Goal: Information Seeking & Learning: Learn about a topic

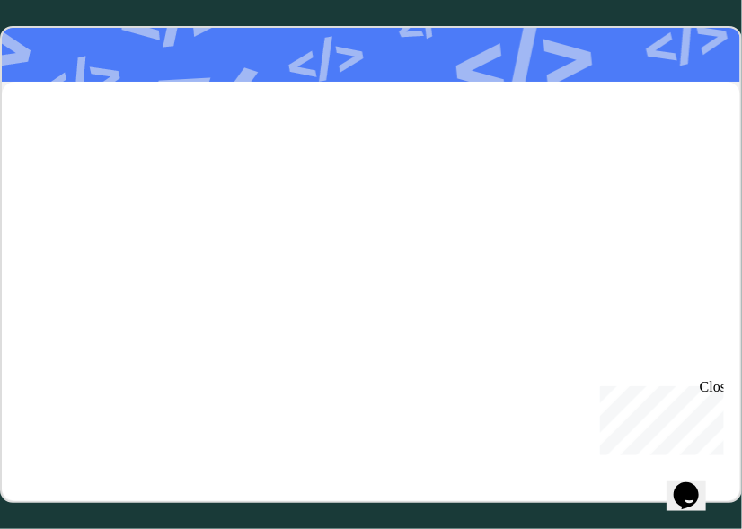
click at [712, 388] on div "Close" at bounding box center [709, 389] width 22 height 22
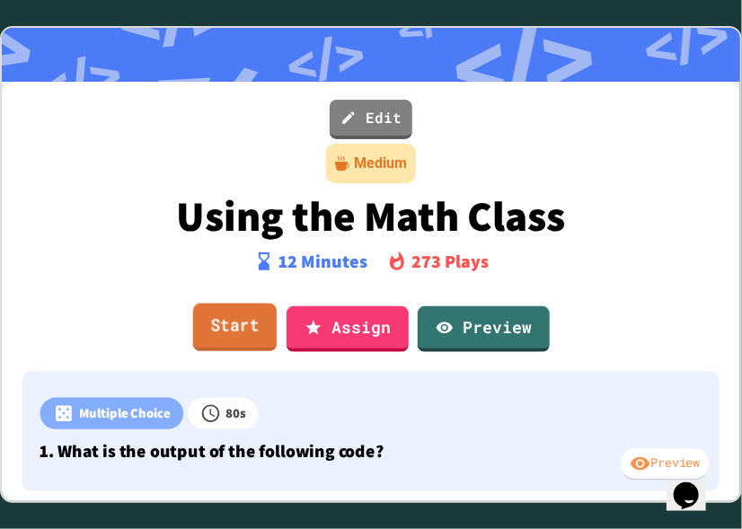
click at [247, 331] on link "Start" at bounding box center [234, 327] width 83 height 48
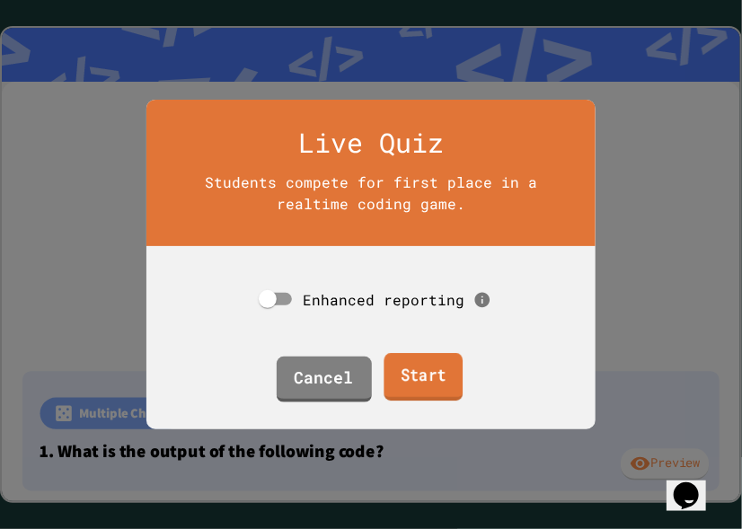
click at [462, 381] on div "Cancel Start" at bounding box center [370, 379] width 449 height 55
click at [438, 382] on link "Start" at bounding box center [423, 378] width 84 height 48
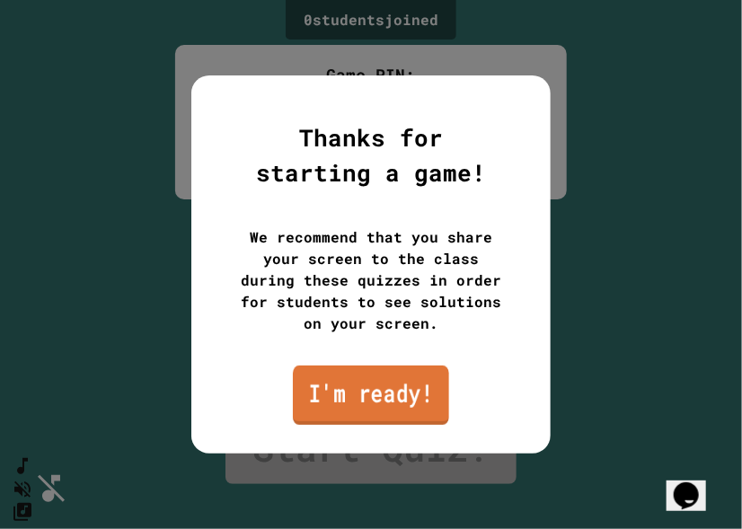
click at [378, 398] on link "I'm ready!" at bounding box center [371, 394] width 156 height 59
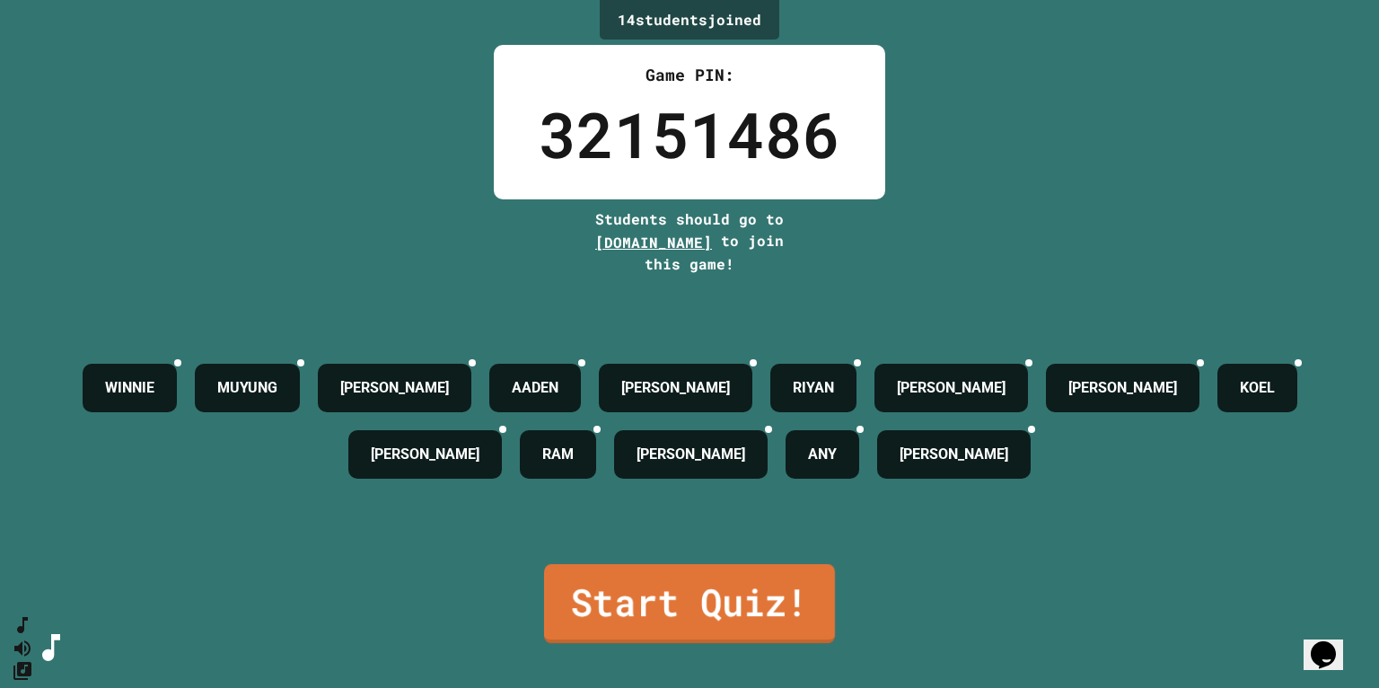
click at [713, 528] on link "Start Quiz!" at bounding box center [689, 603] width 291 height 79
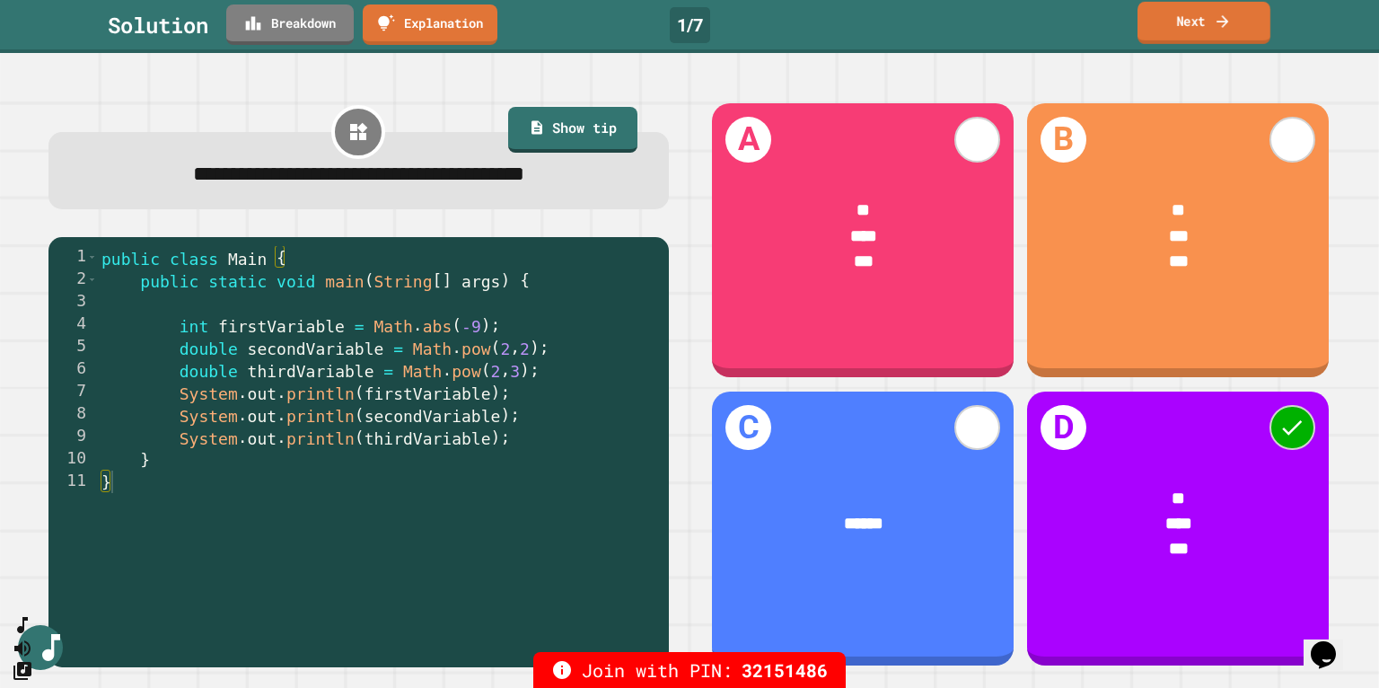
click at [741, 24] on link "Next" at bounding box center [1203, 23] width 133 height 42
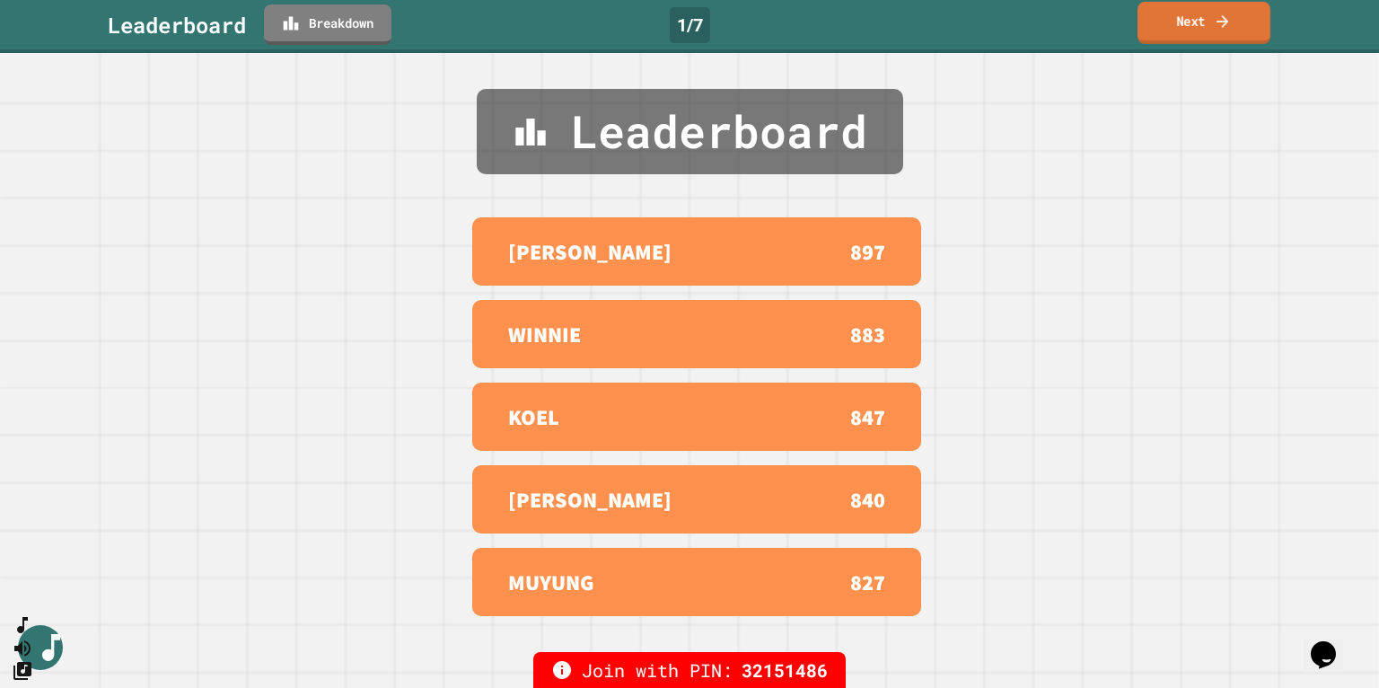
click at [741, 22] on link "Next" at bounding box center [1203, 23] width 133 height 42
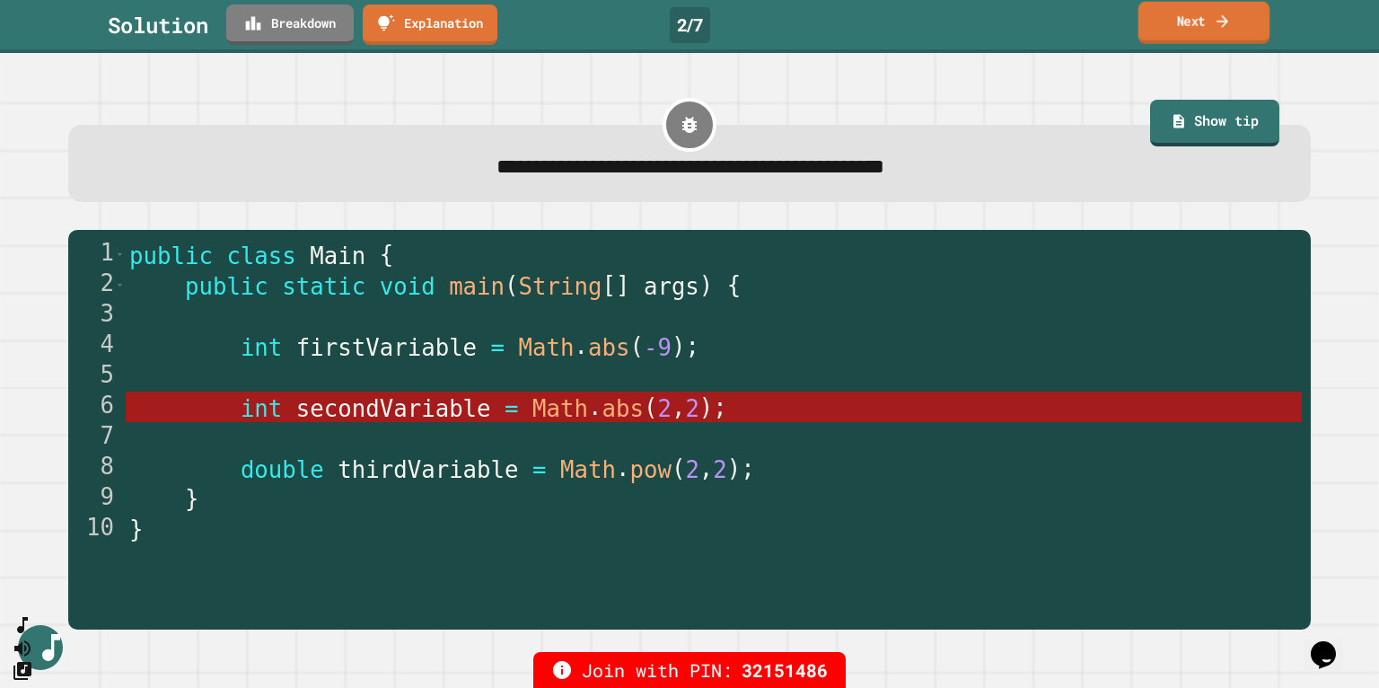
click at [741, 18] on link "Next" at bounding box center [1204, 23] width 132 height 42
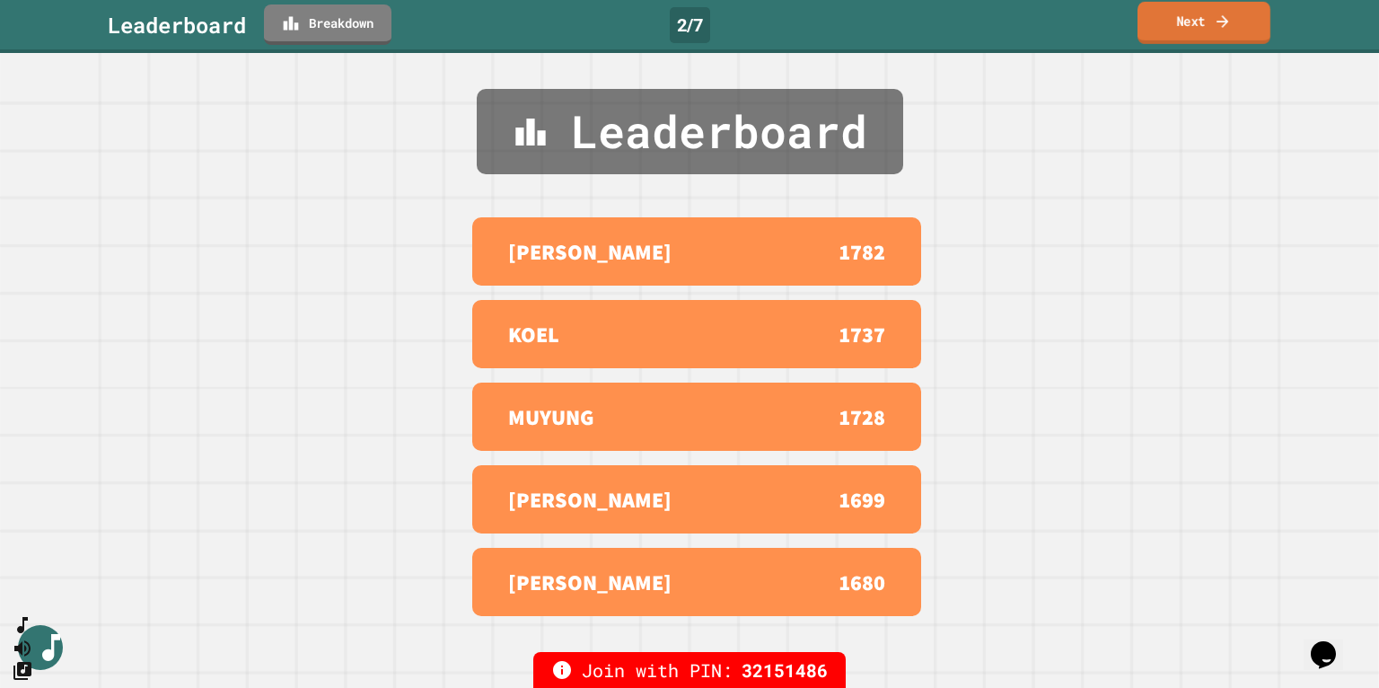
click at [741, 19] on link "Next" at bounding box center [1203, 23] width 133 height 42
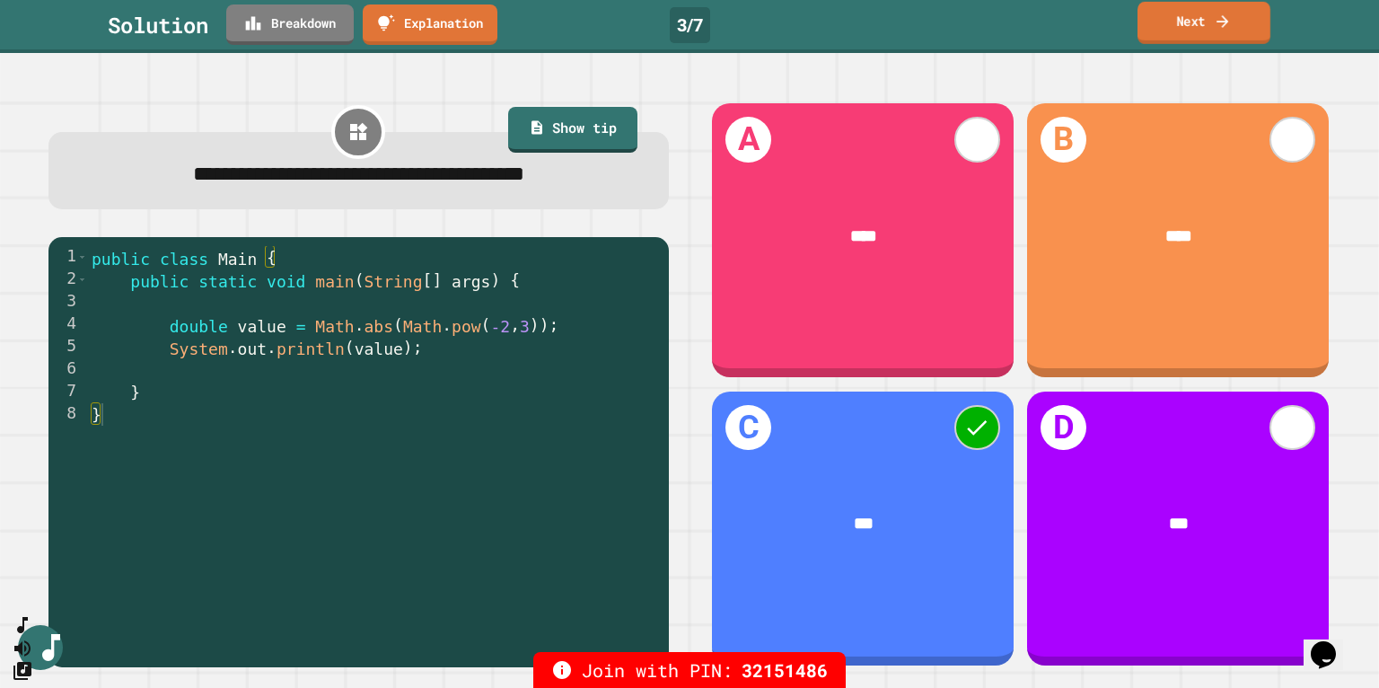
click at [741, 31] on link "Next" at bounding box center [1203, 23] width 133 height 42
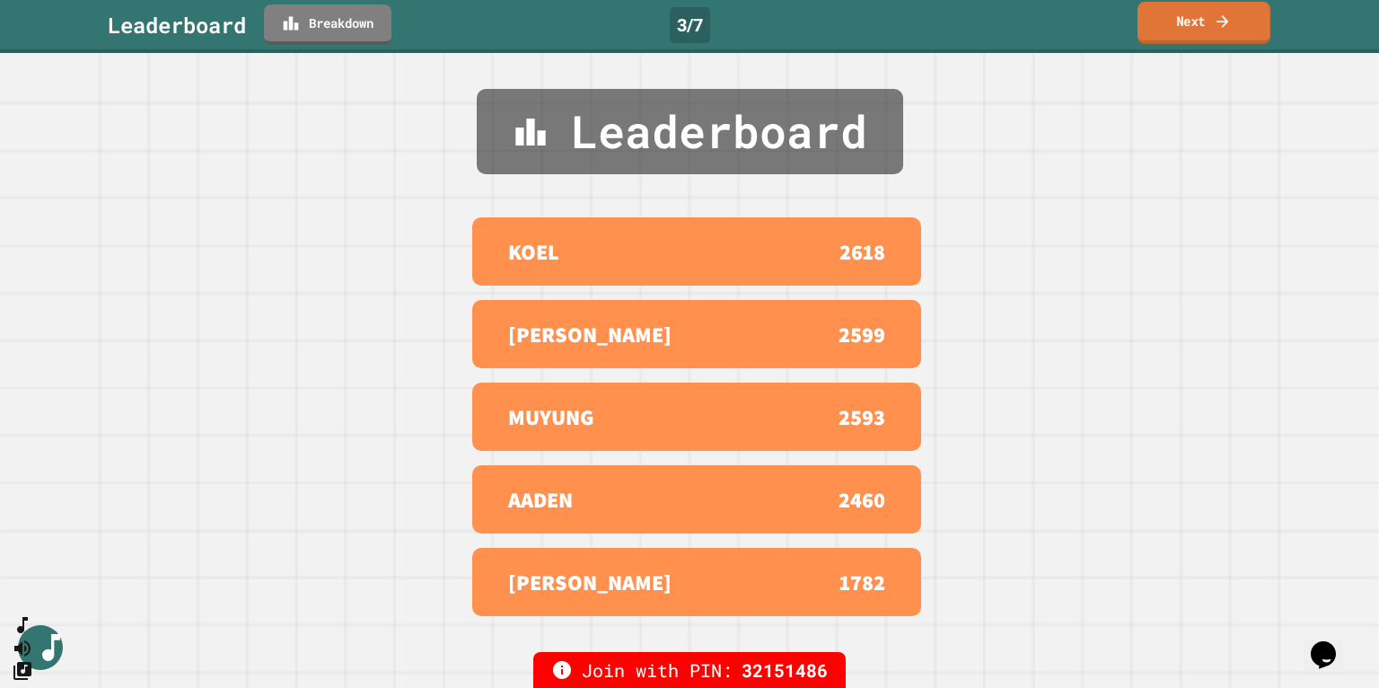
click at [741, 30] on link "Next" at bounding box center [1203, 23] width 133 height 42
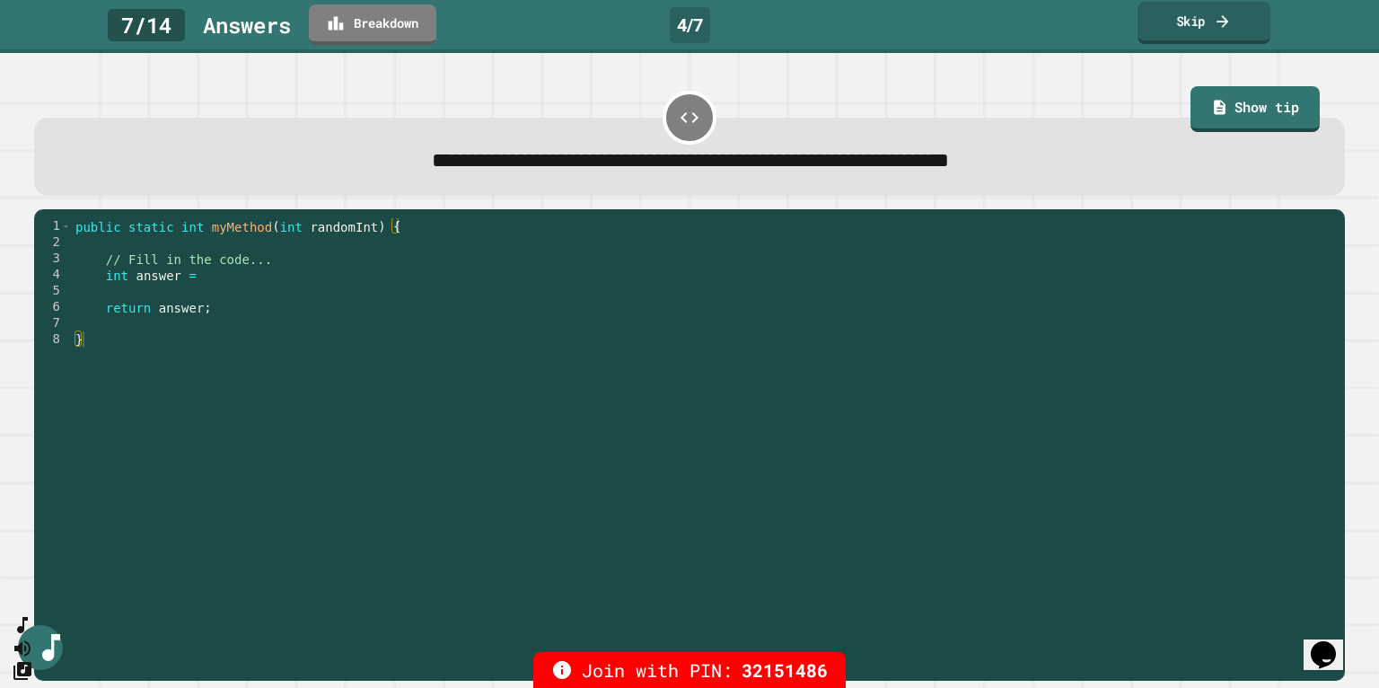
click at [741, 19] on icon at bounding box center [1223, 20] width 12 height 13
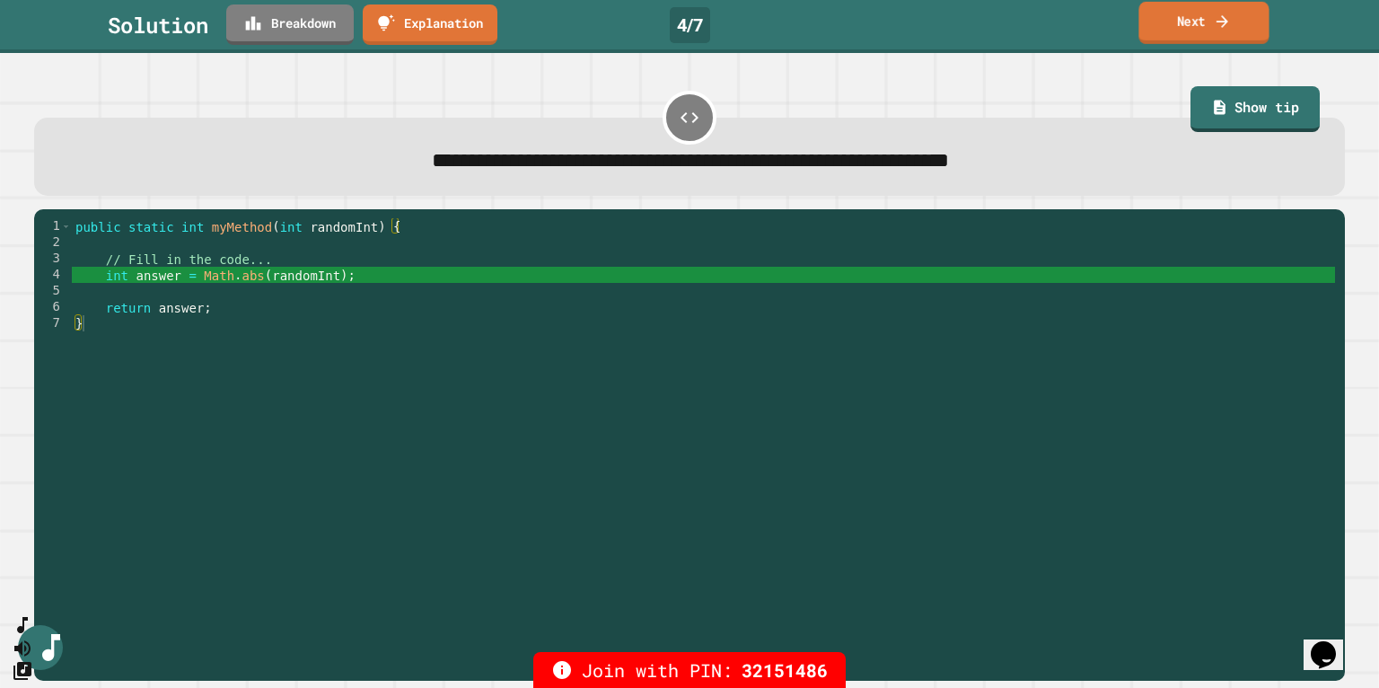
click at [741, 15] on icon at bounding box center [1222, 21] width 17 height 19
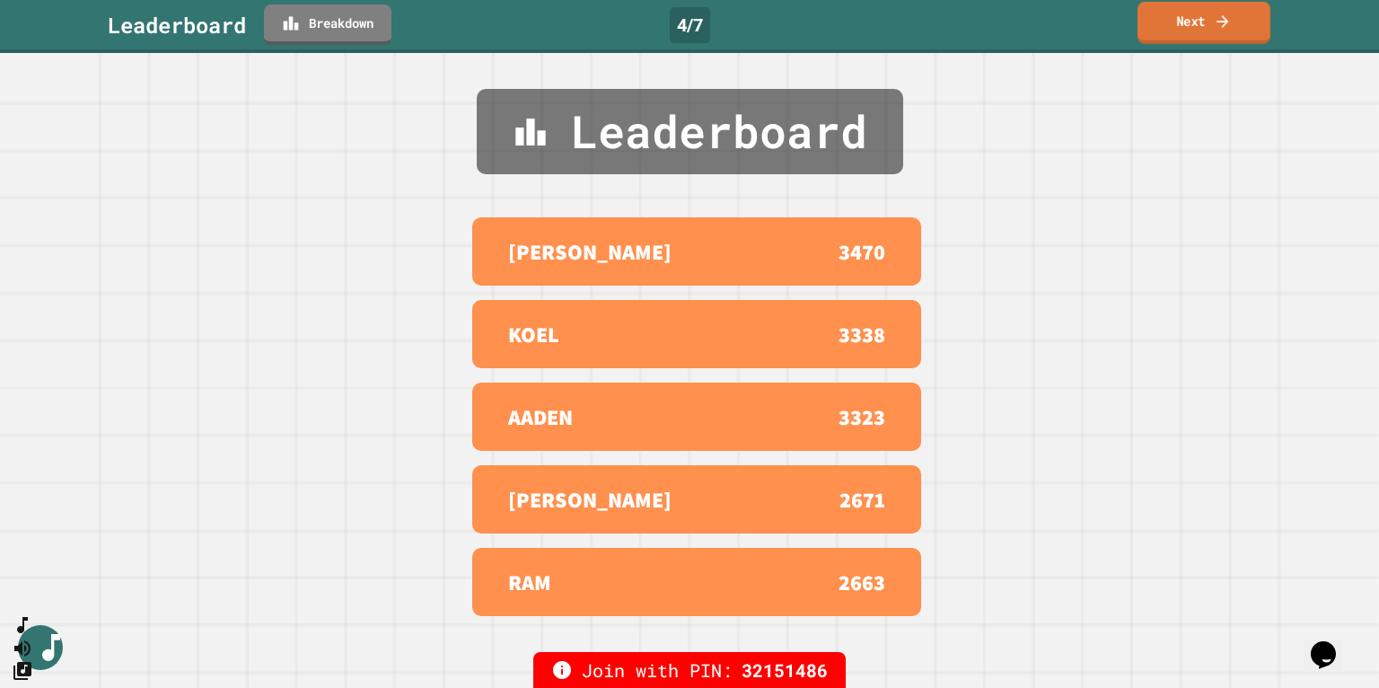
click at [741, 20] on icon at bounding box center [1223, 21] width 18 height 19
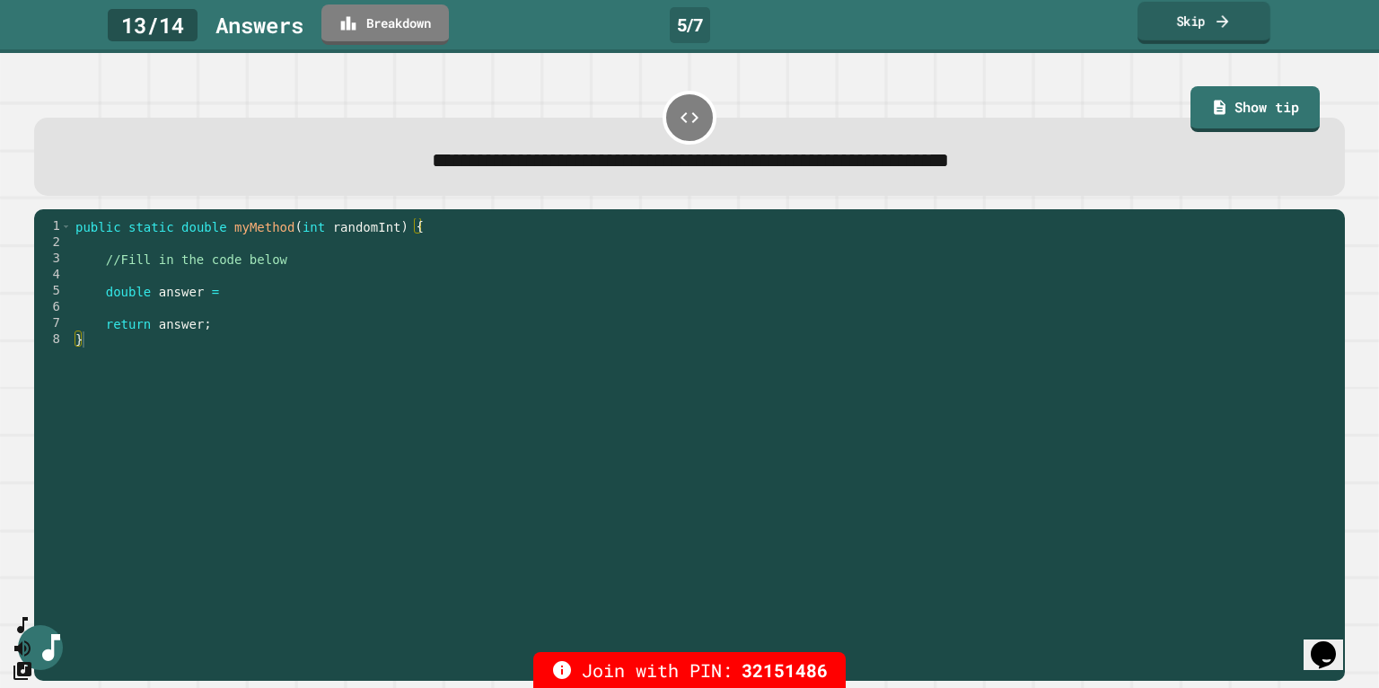
click at [741, 21] on link "Skip" at bounding box center [1203, 23] width 133 height 42
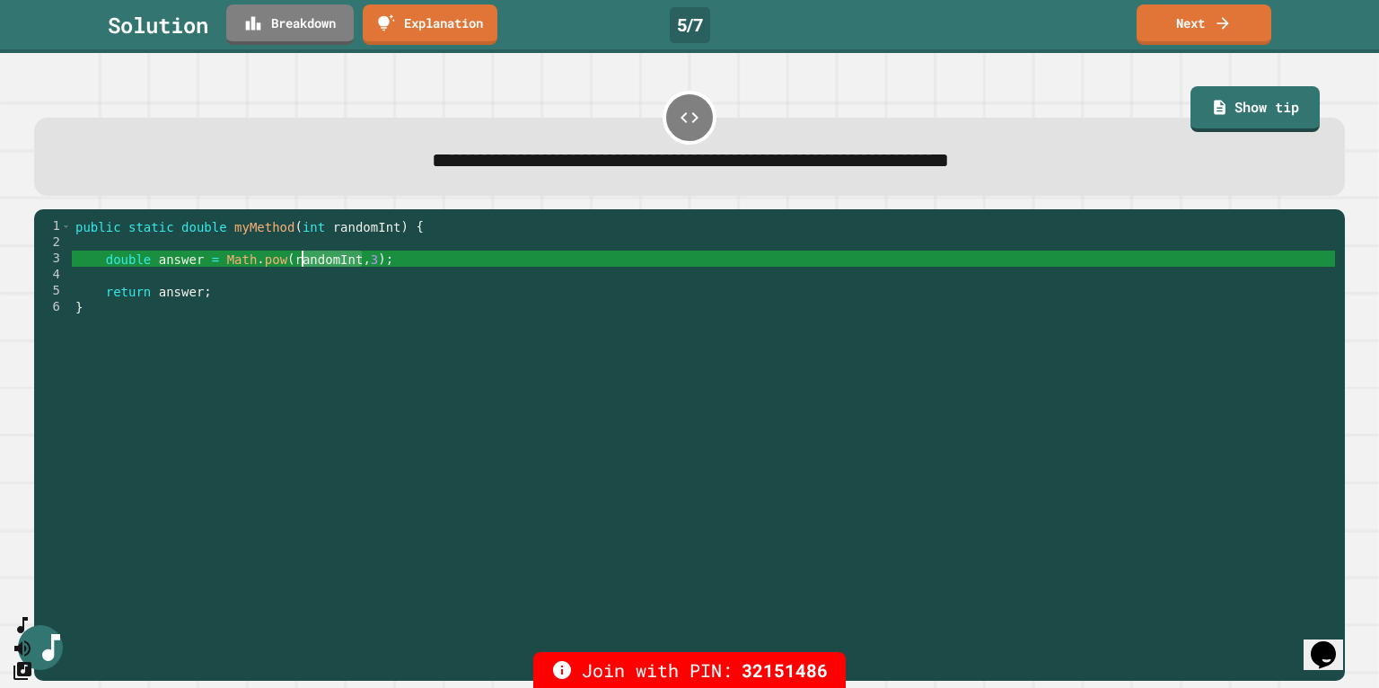
drag, startPoint x: 361, startPoint y: 263, endPoint x: 305, endPoint y: 273, distance: 56.5
click at [305, 271] on div "public static double myMethod ( int randomInt ) { double answer = Math . pow ( …" at bounding box center [703, 452] width 1263 height 469
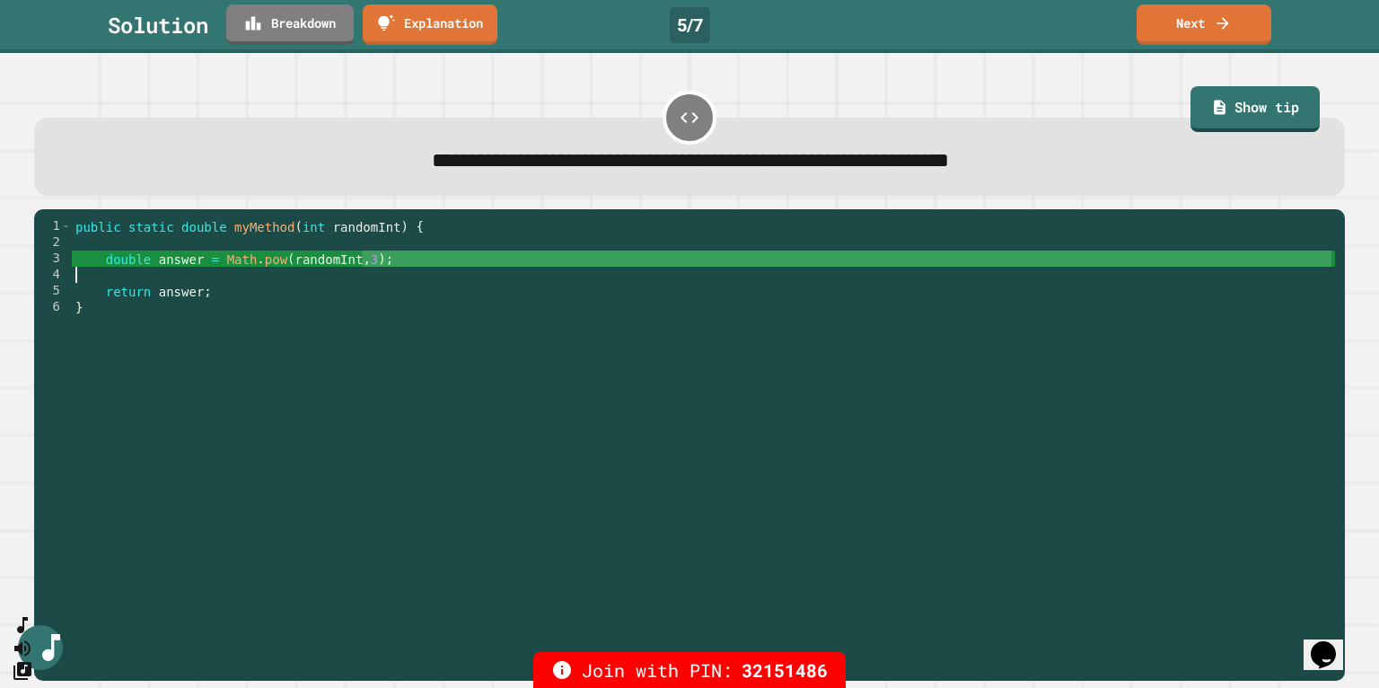
click at [382, 263] on div "public static double myMethod ( int randomInt ) { double answer = Math . pow ( …" at bounding box center [703, 452] width 1263 height 469
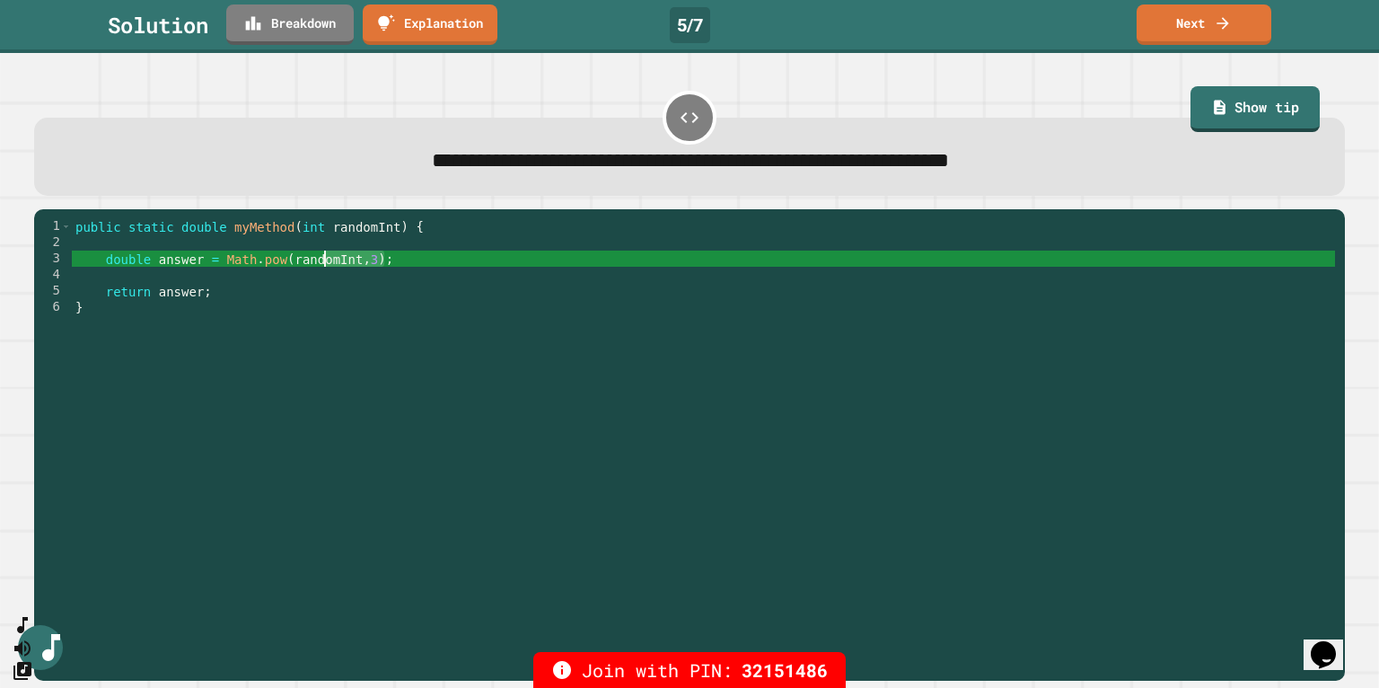
drag, startPoint x: 382, startPoint y: 263, endPoint x: 321, endPoint y: 263, distance: 60.2
click at [321, 263] on div "public static double myMethod ( int randomInt ) { double answer = Math . pow ( …" at bounding box center [703, 452] width 1263 height 469
click at [741, 28] on link "Next" at bounding box center [1204, 23] width 134 height 42
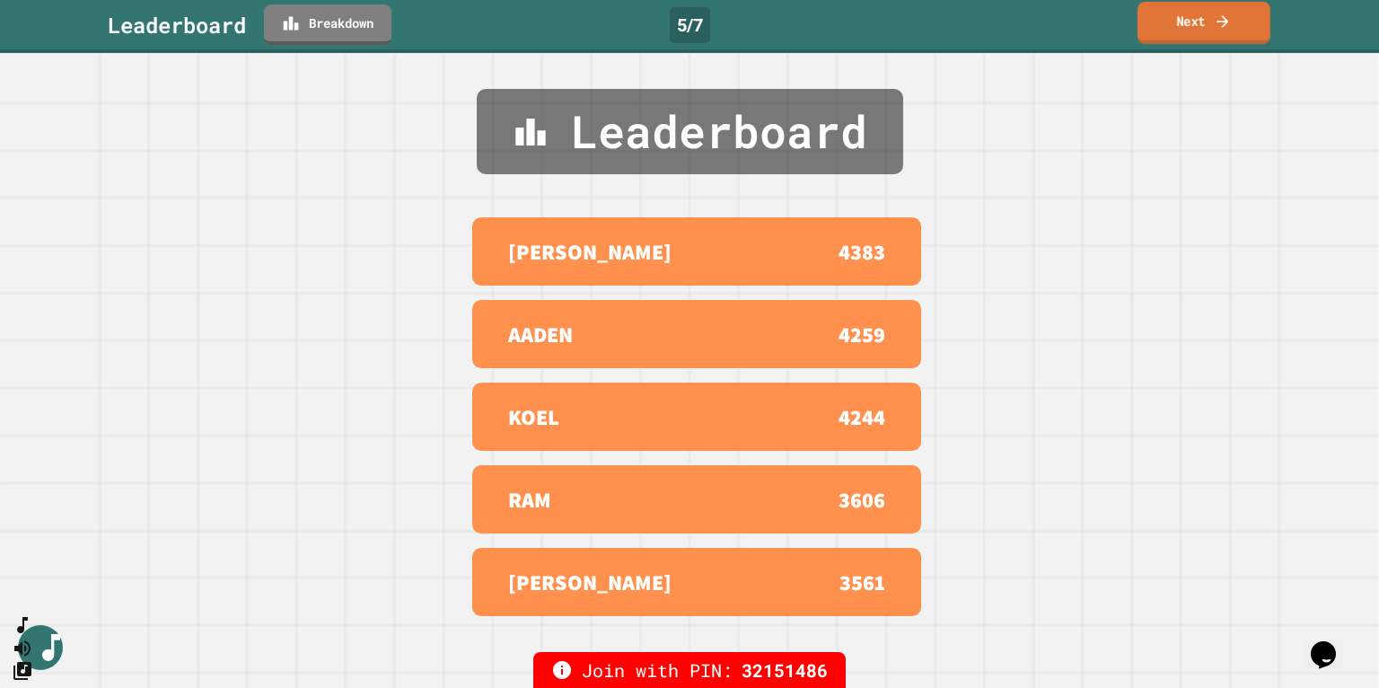
click at [741, 28] on link "Next" at bounding box center [1203, 23] width 133 height 42
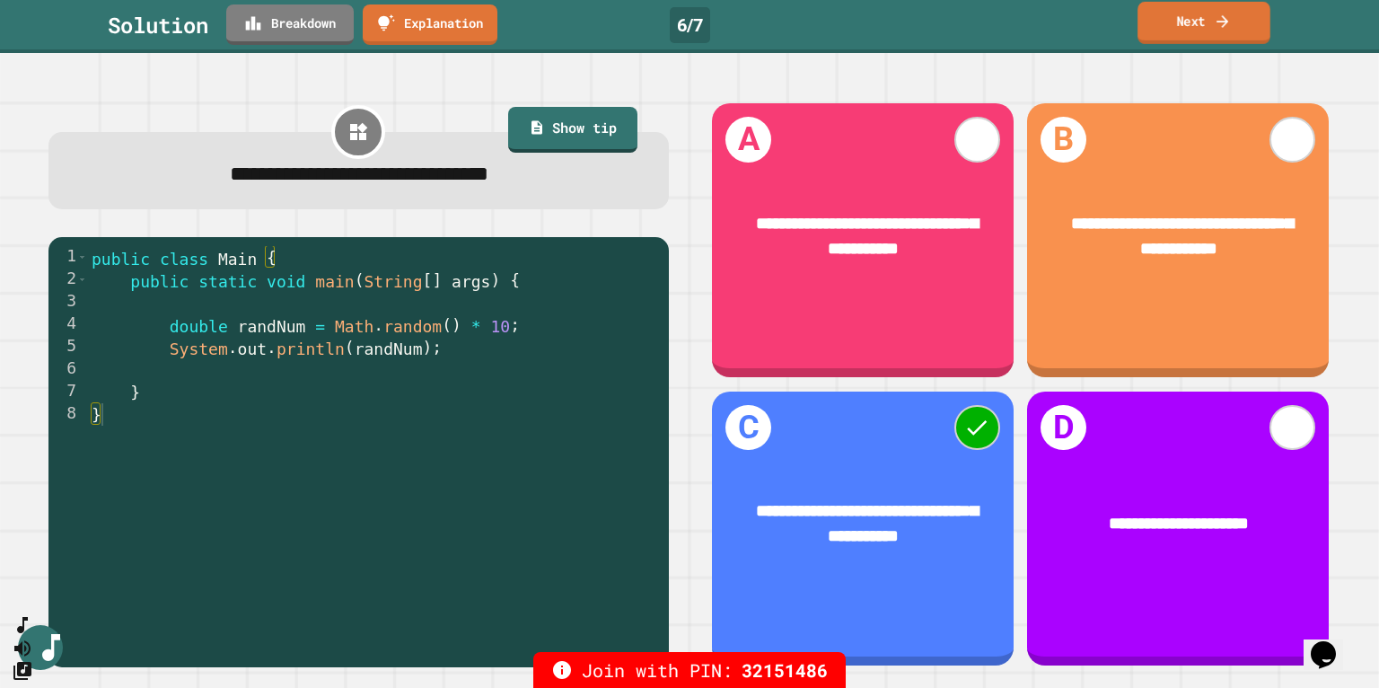
click at [741, 29] on link "Next" at bounding box center [1203, 23] width 133 height 42
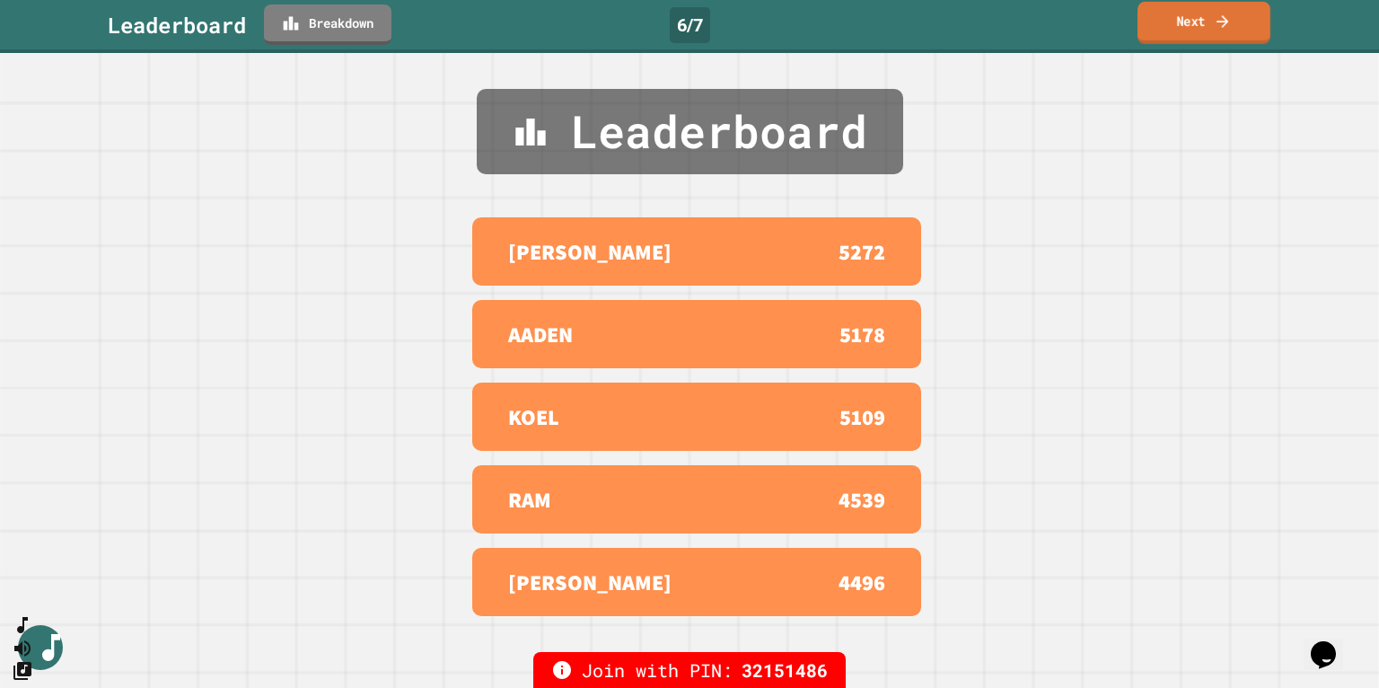
click at [741, 27] on link "Next" at bounding box center [1203, 23] width 133 height 42
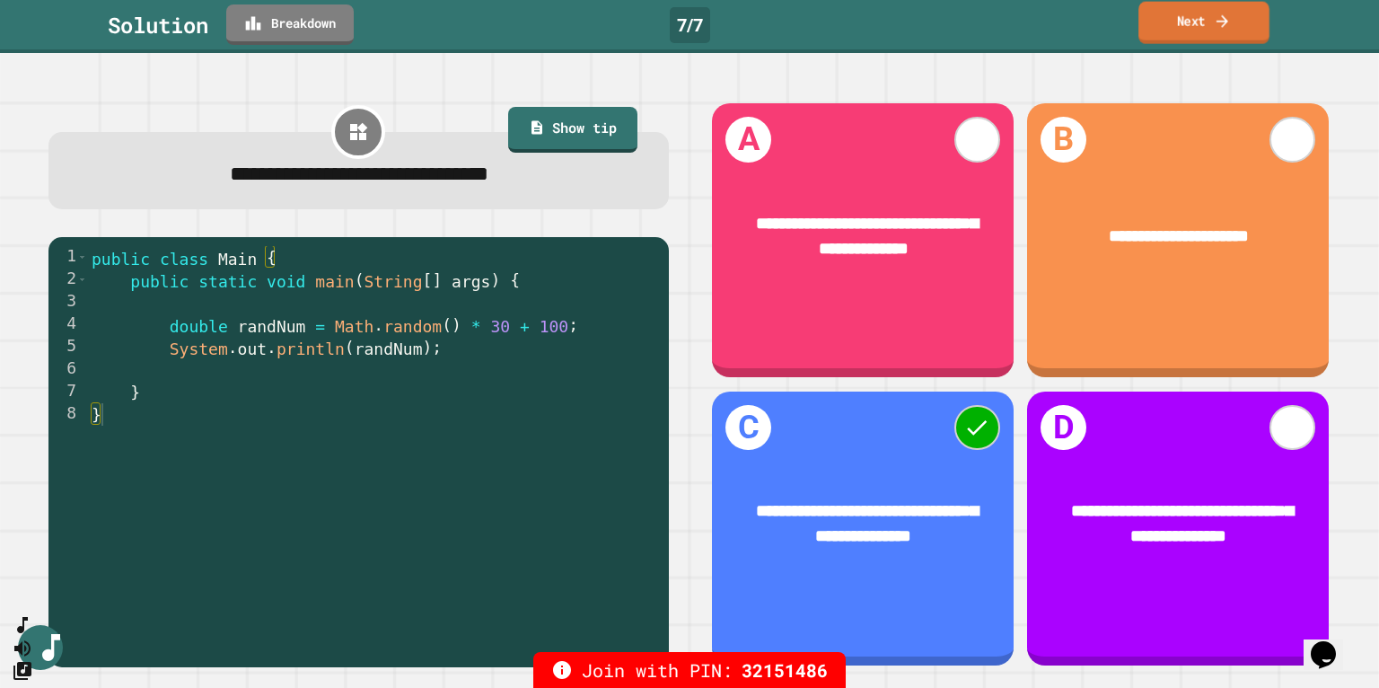
click at [741, 22] on link "Next" at bounding box center [1203, 23] width 131 height 42
